Goal: Complete application form

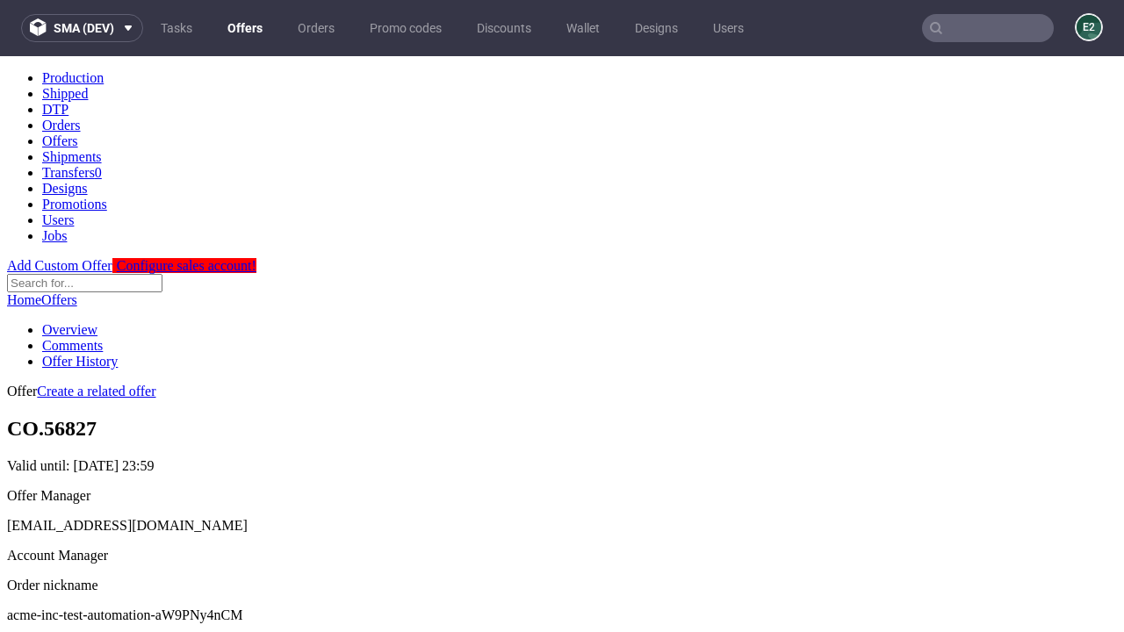
scroll to position [174, 0]
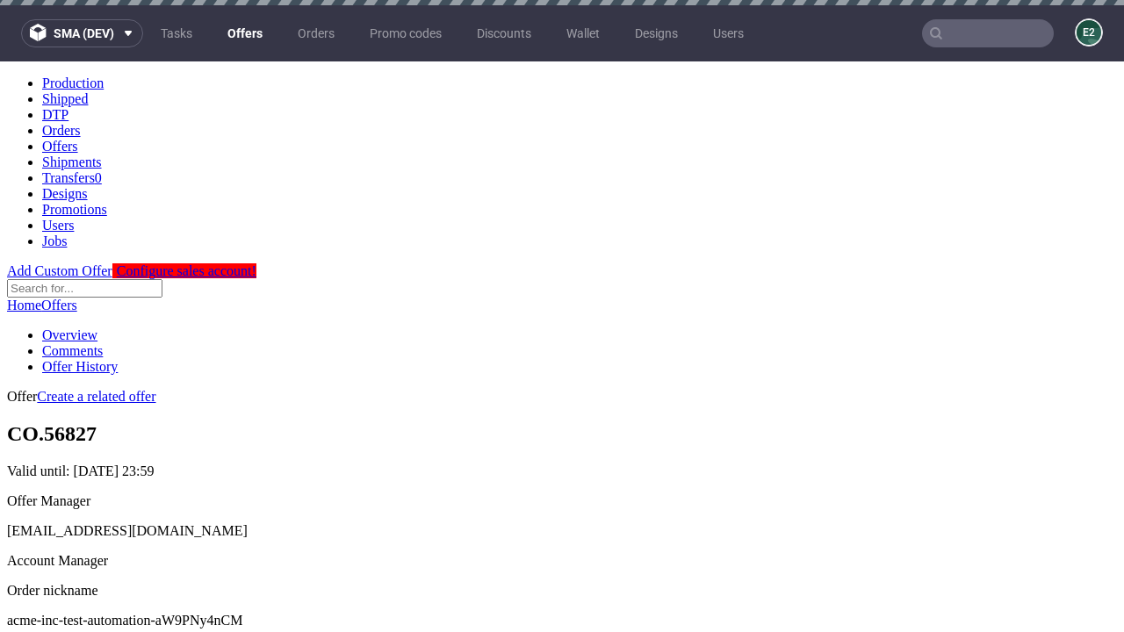
scroll to position [5, 0]
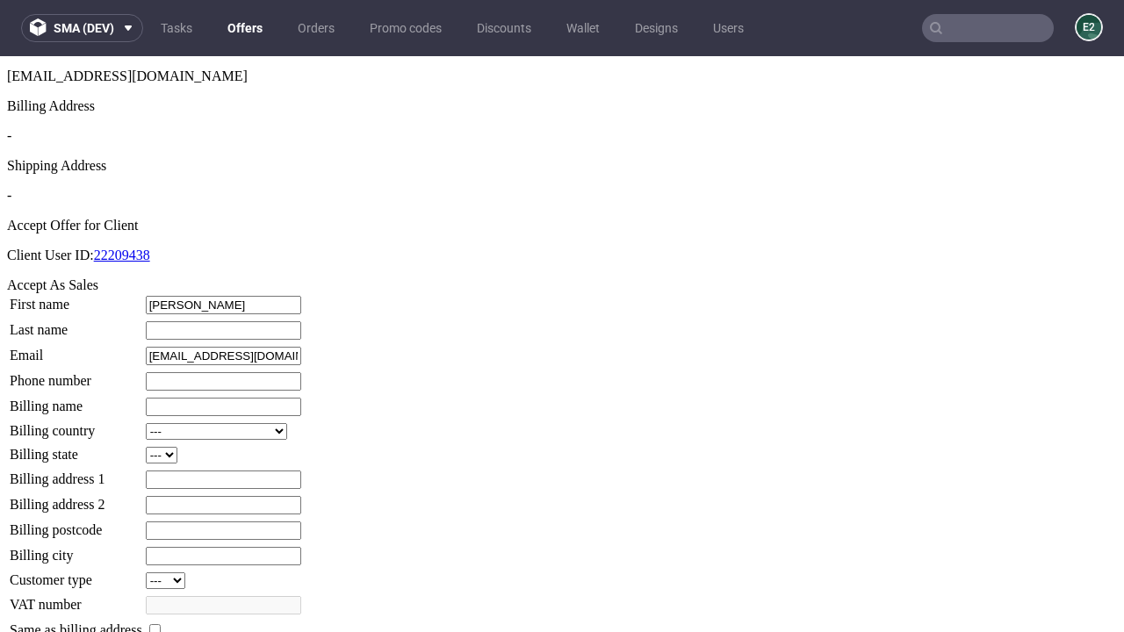
type input "[PERSON_NAME]"
type input "1509813888"
type input "Lamar_Mitchell"
select select "13"
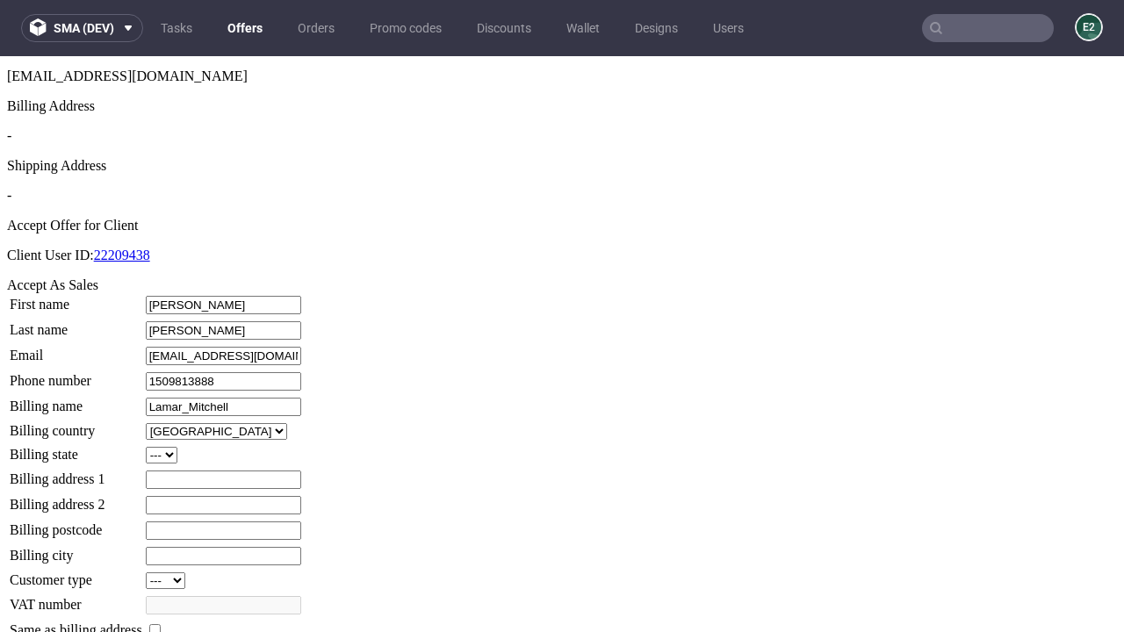
select select "132"
type input "Lamar_Mitchell"
type input "299 [PERSON_NAME]"
type input "SR26 8TR"
type input "[PERSON_NAME] End"
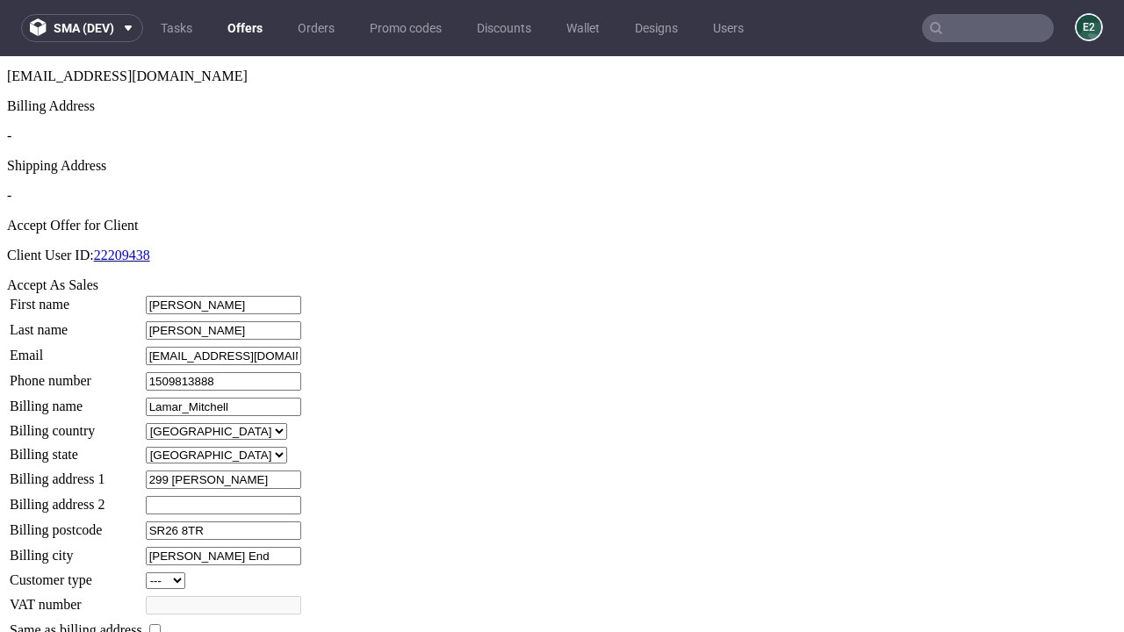
click at [161, 624] on input "checkbox" at bounding box center [154, 629] width 11 height 11
checkbox input "true"
type input "Lamar_Mitchell"
select select "13"
type input "299 [PERSON_NAME]"
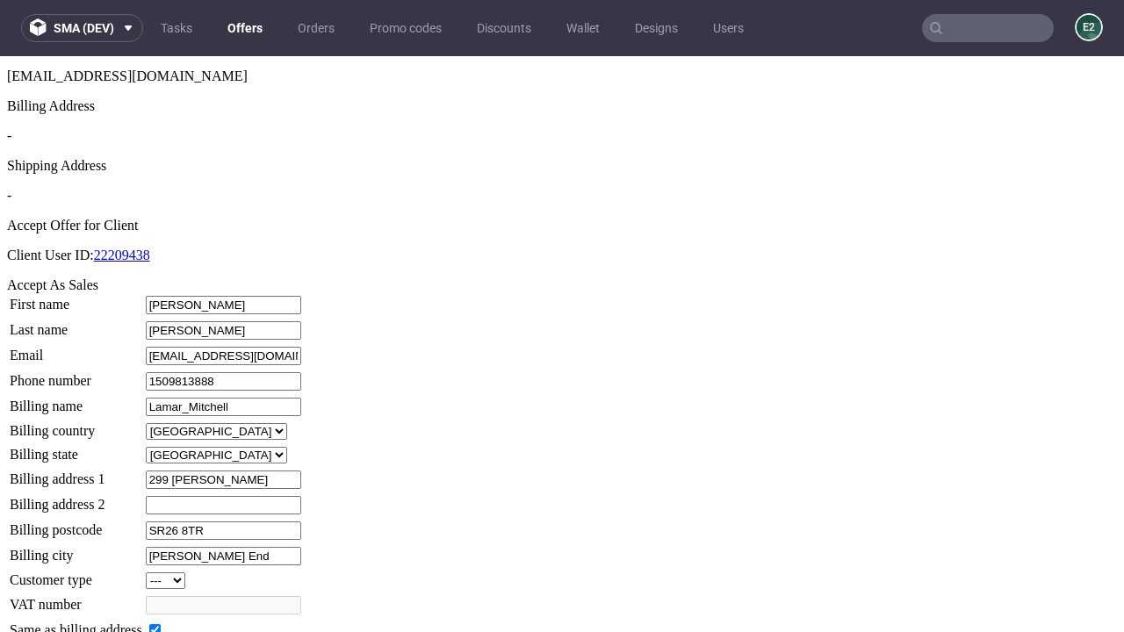
type input "SR26 8TR"
type input "[PERSON_NAME] End"
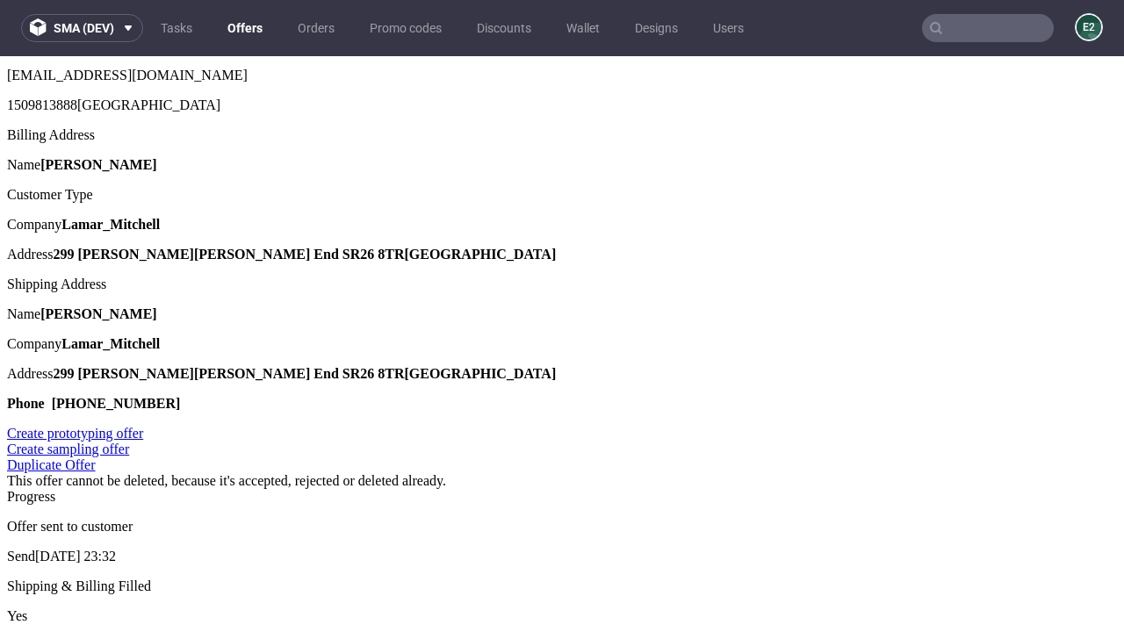
scroll to position [0, 0]
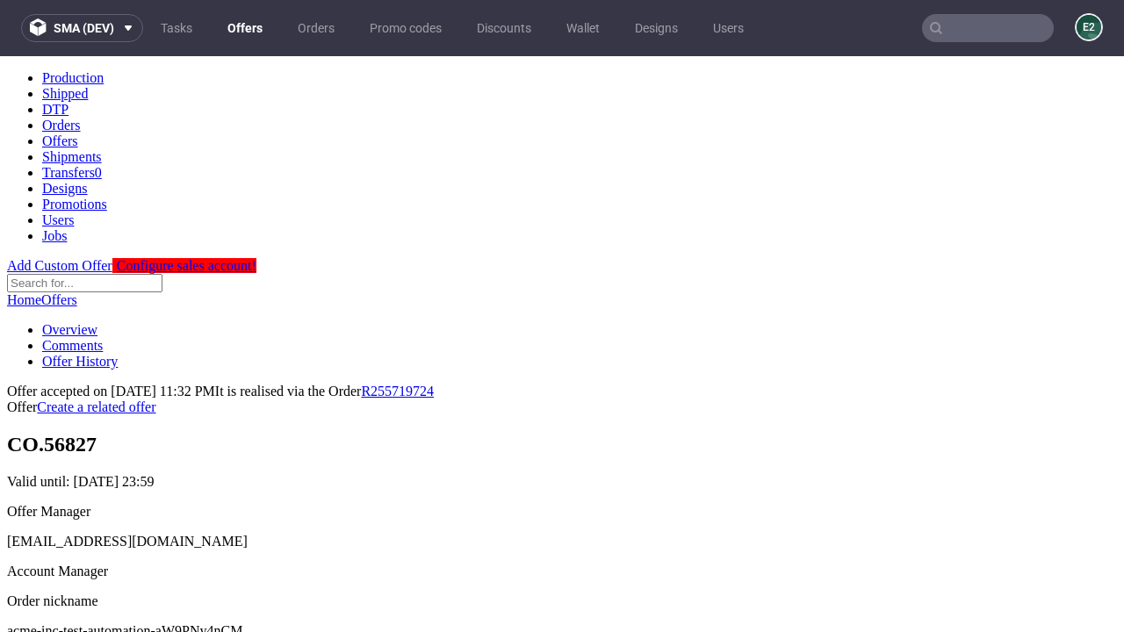
type input "[DATE]"
select select "12214305"
type input "In progress..."
